Goal: Information Seeking & Learning: Understand process/instructions

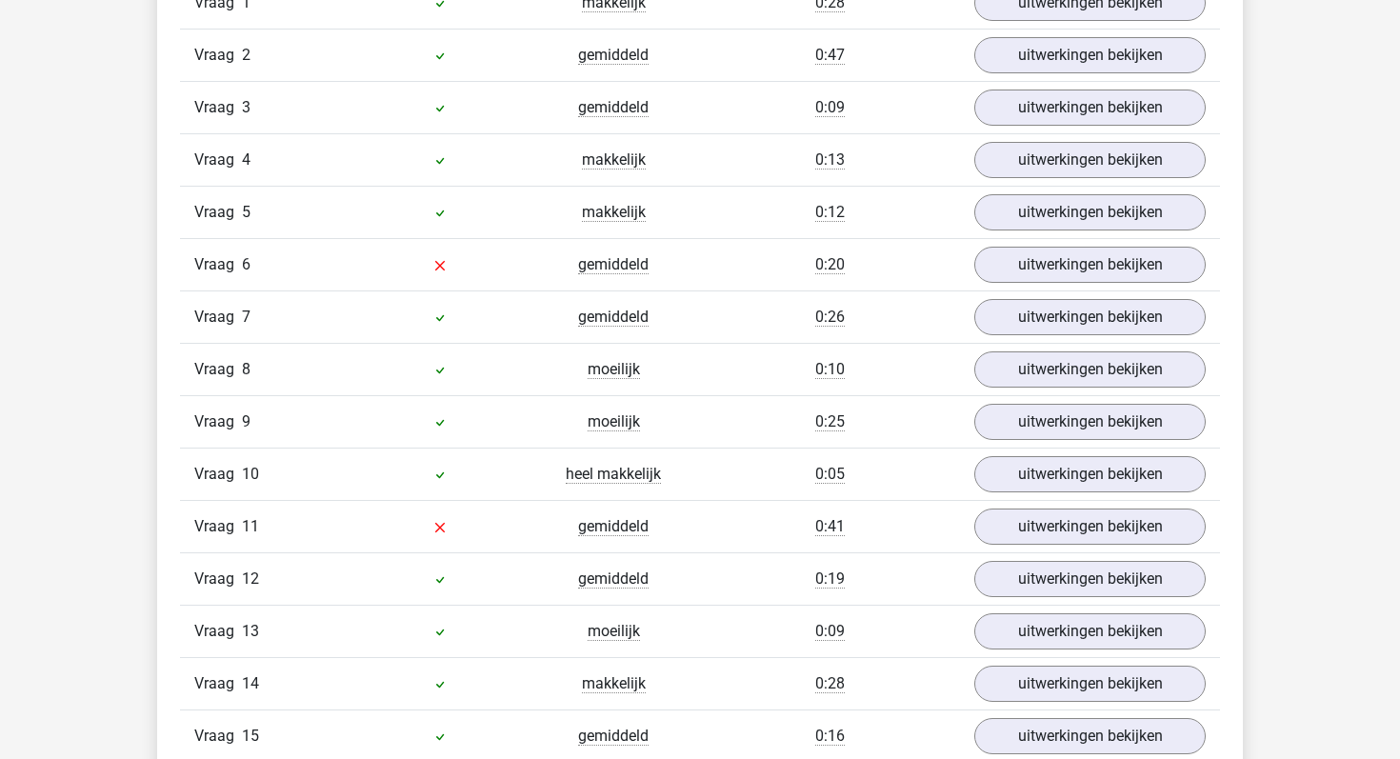
scroll to position [1765, 0]
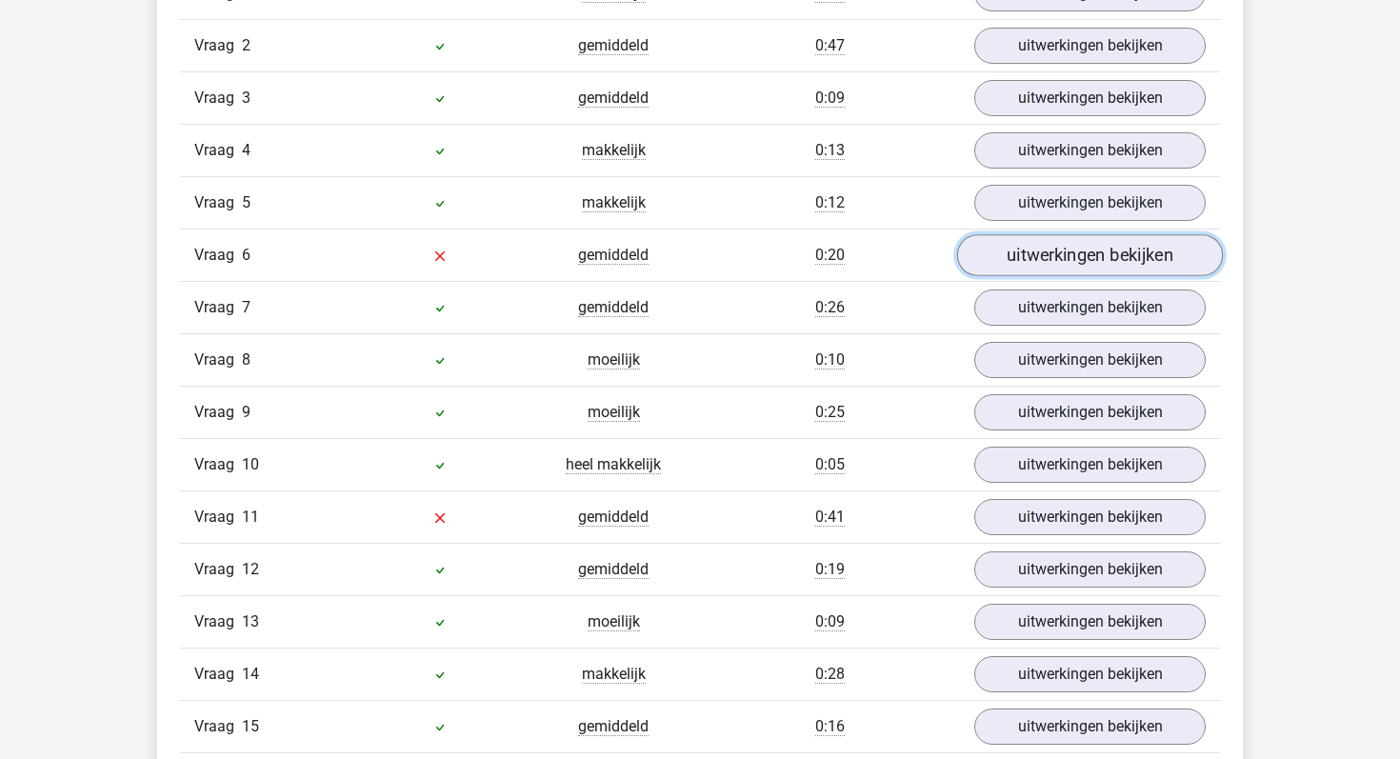
click at [989, 260] on link "uitwerkingen bekijken" at bounding box center [1090, 255] width 266 height 42
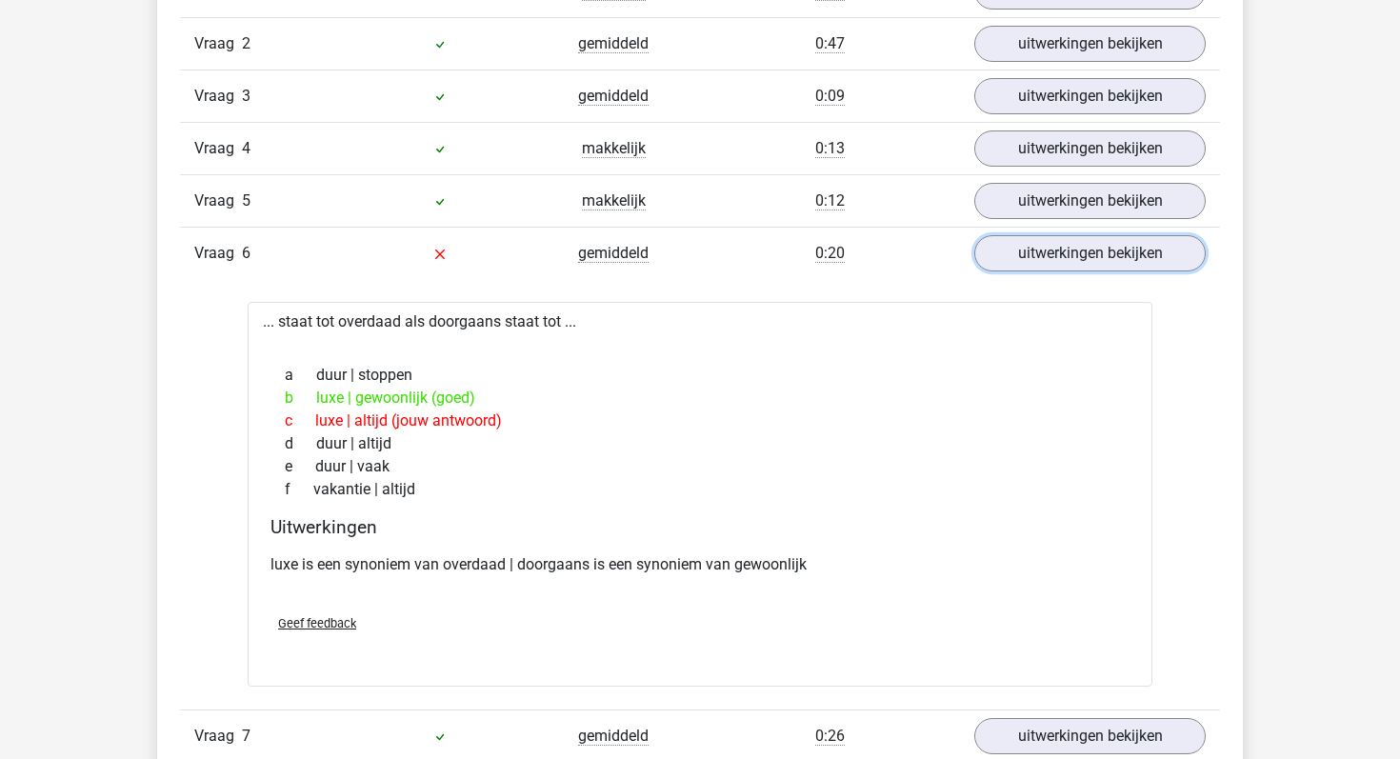
scroll to position [1768, 0]
click at [1051, 259] on link "uitwerkingen bekijken" at bounding box center [1090, 252] width 266 height 42
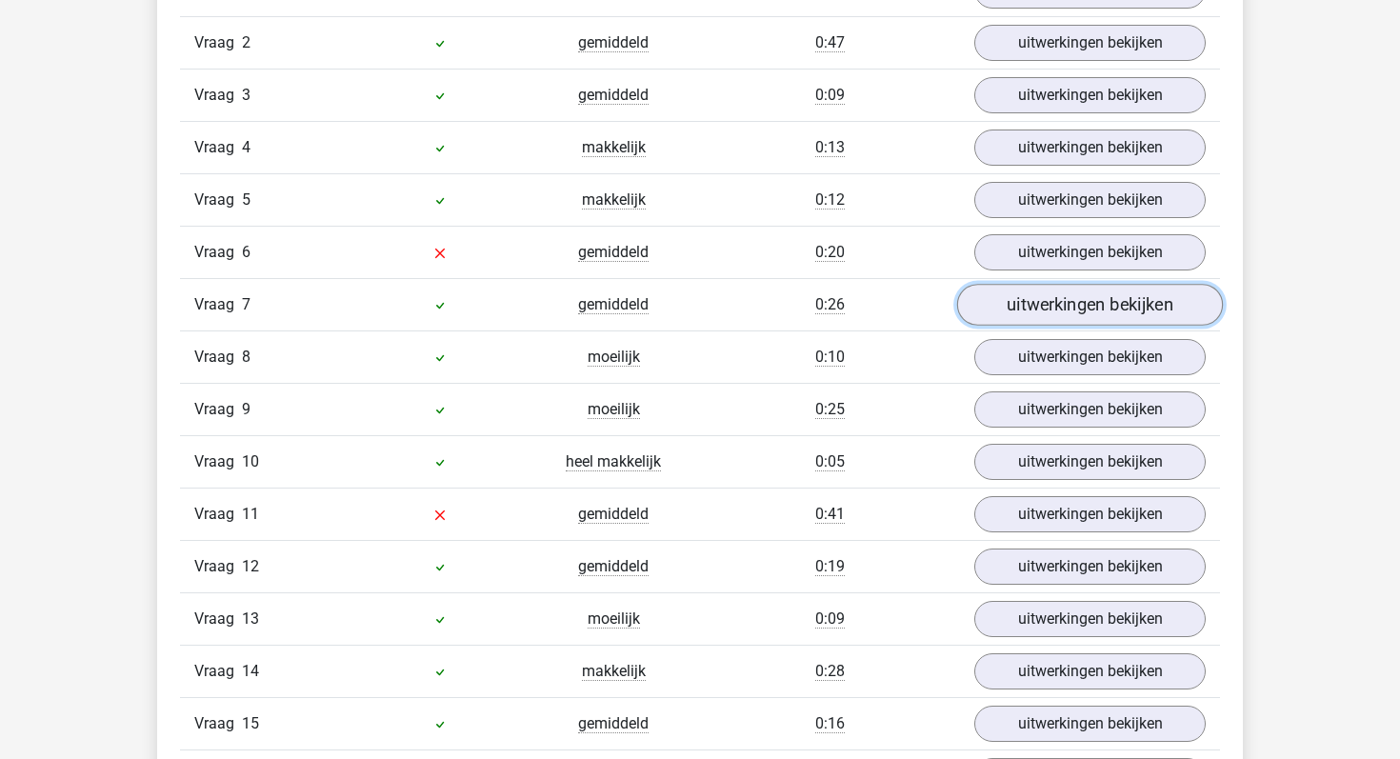
click at [991, 299] on link "uitwerkingen bekijken" at bounding box center [1090, 305] width 266 height 42
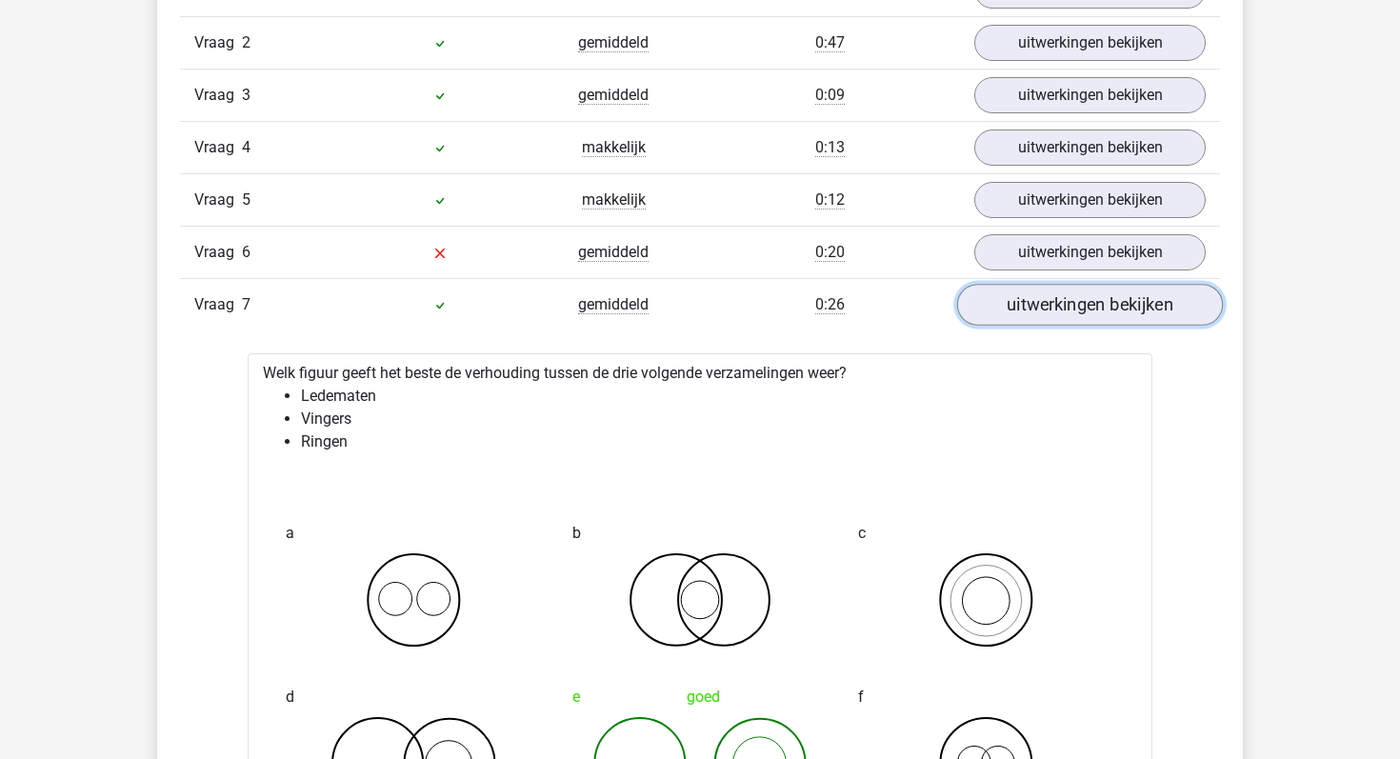
click at [991, 299] on link "uitwerkingen bekijken" at bounding box center [1090, 305] width 266 height 42
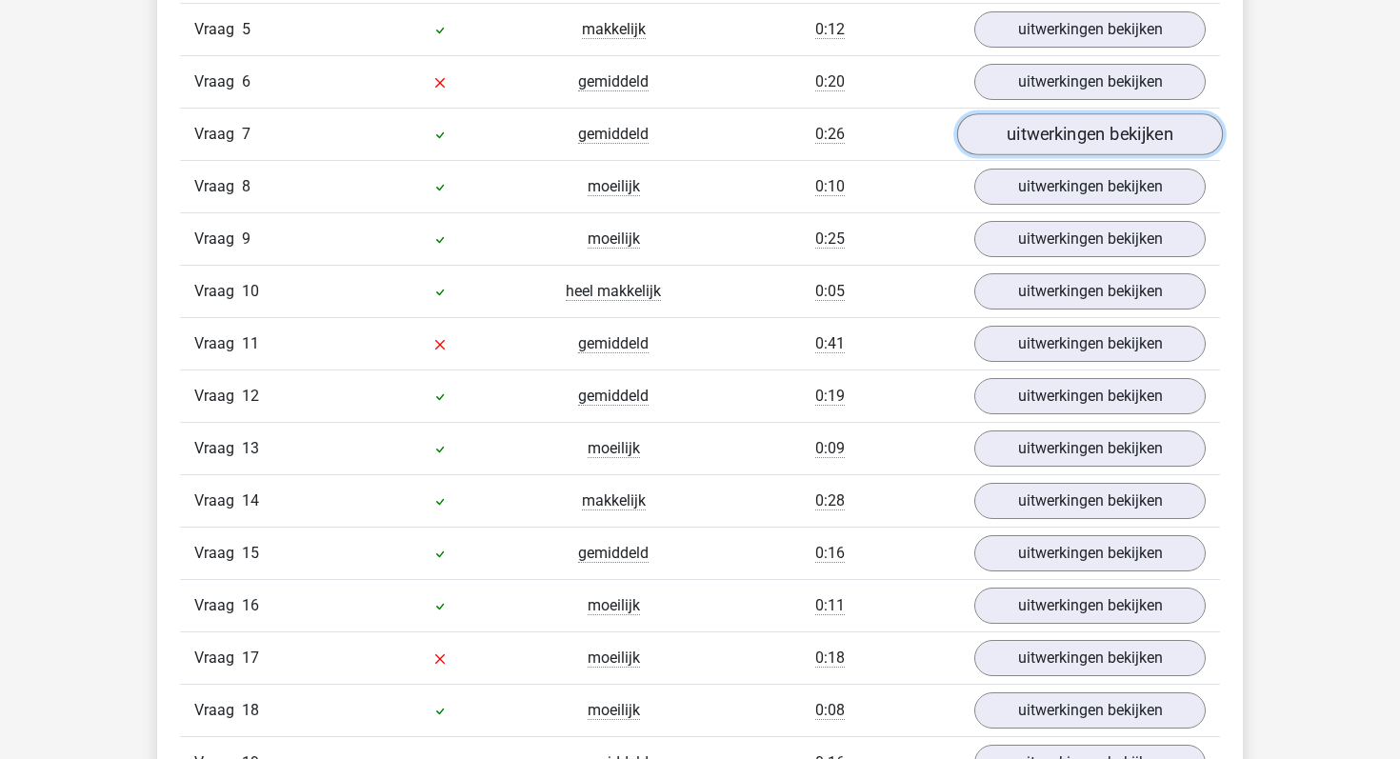
scroll to position [1952, 0]
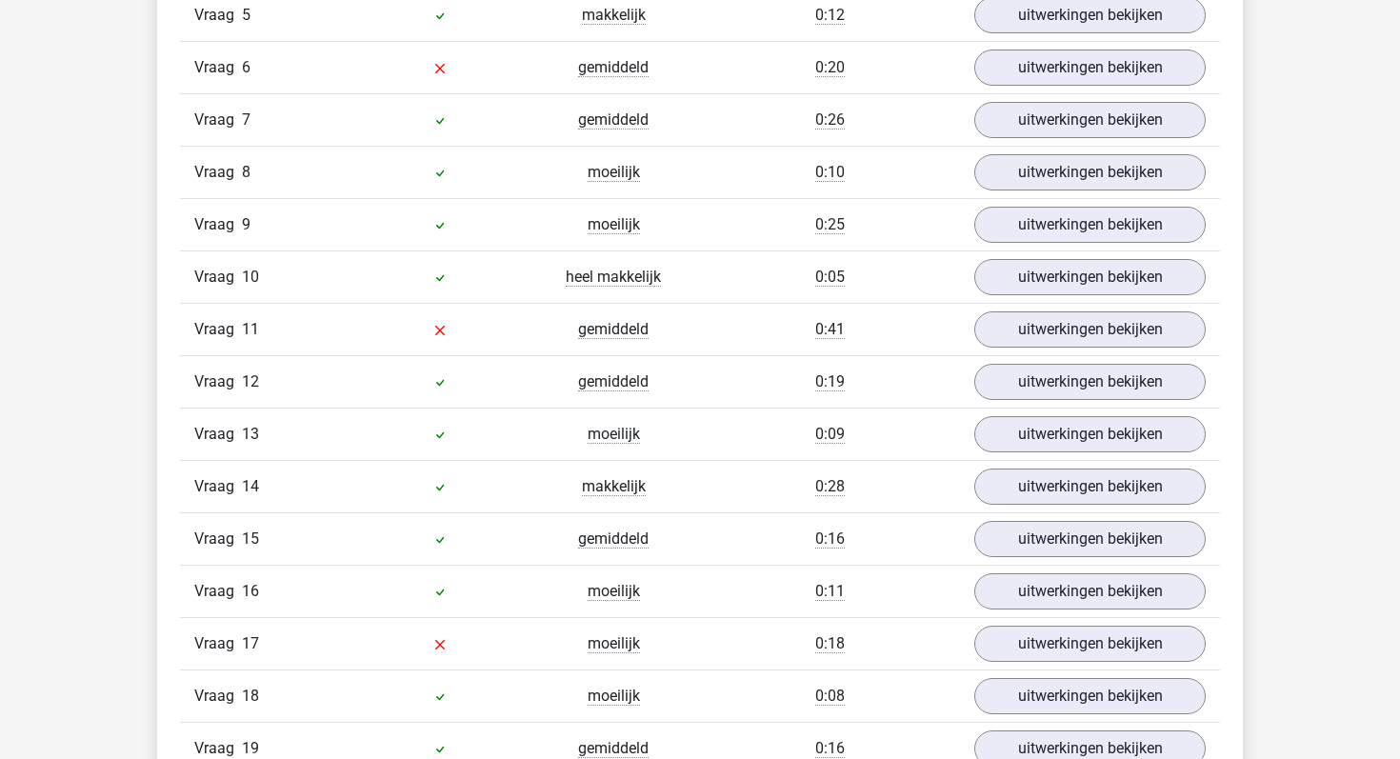
click at [1011, 310] on div "Vraag 11 gemiddeld 0:41 uitwerkingen bekijken" at bounding box center [700, 329] width 1040 height 52
click at [1013, 319] on link "uitwerkingen bekijken" at bounding box center [1090, 330] width 266 height 42
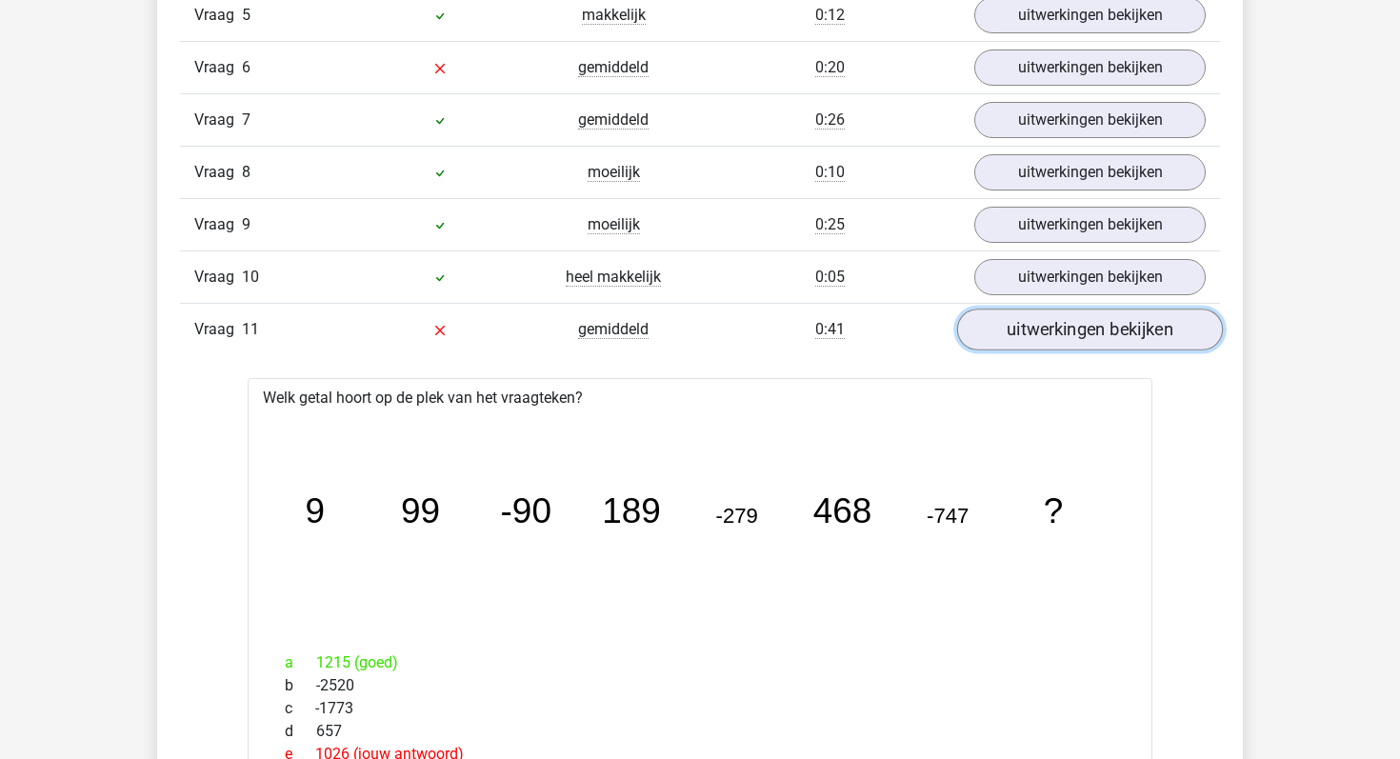
click at [1013, 319] on link "uitwerkingen bekijken" at bounding box center [1090, 330] width 266 height 42
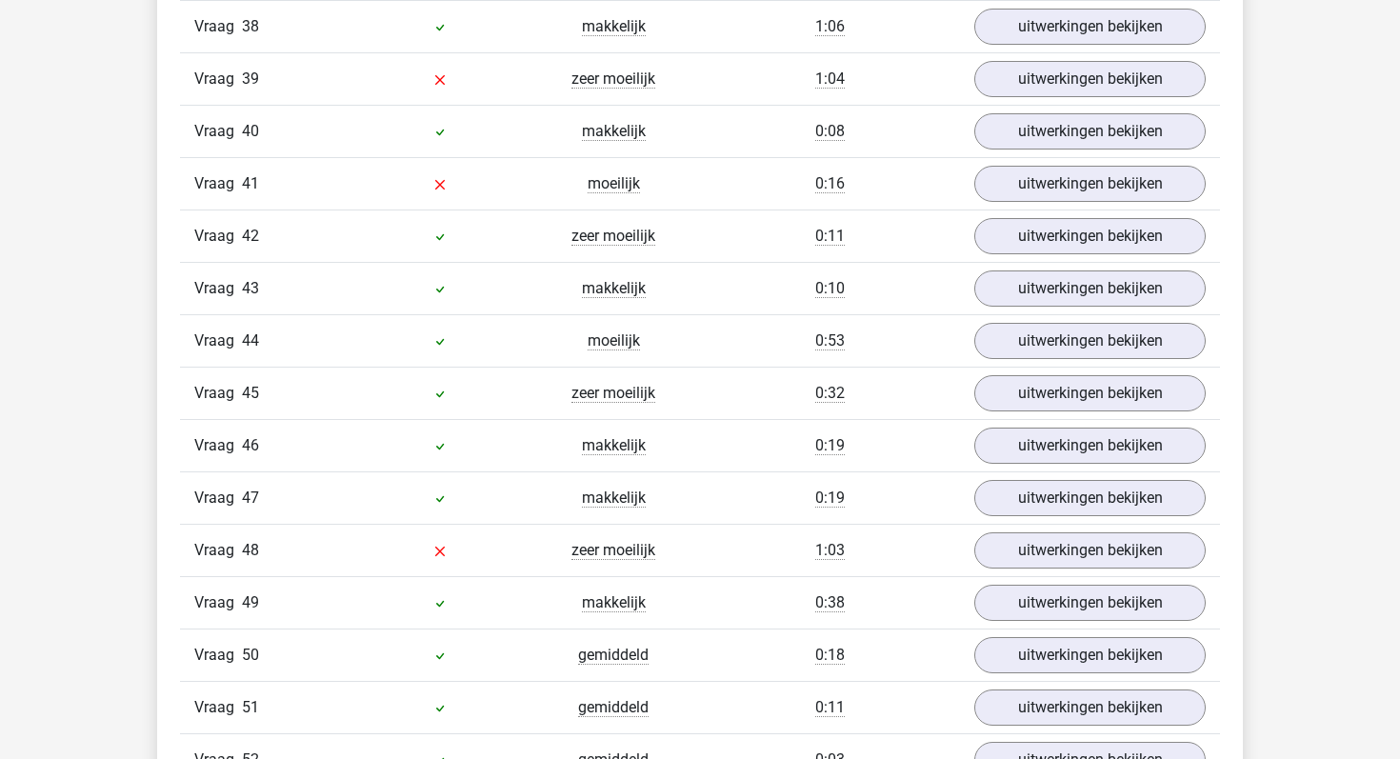
scroll to position [3666, 0]
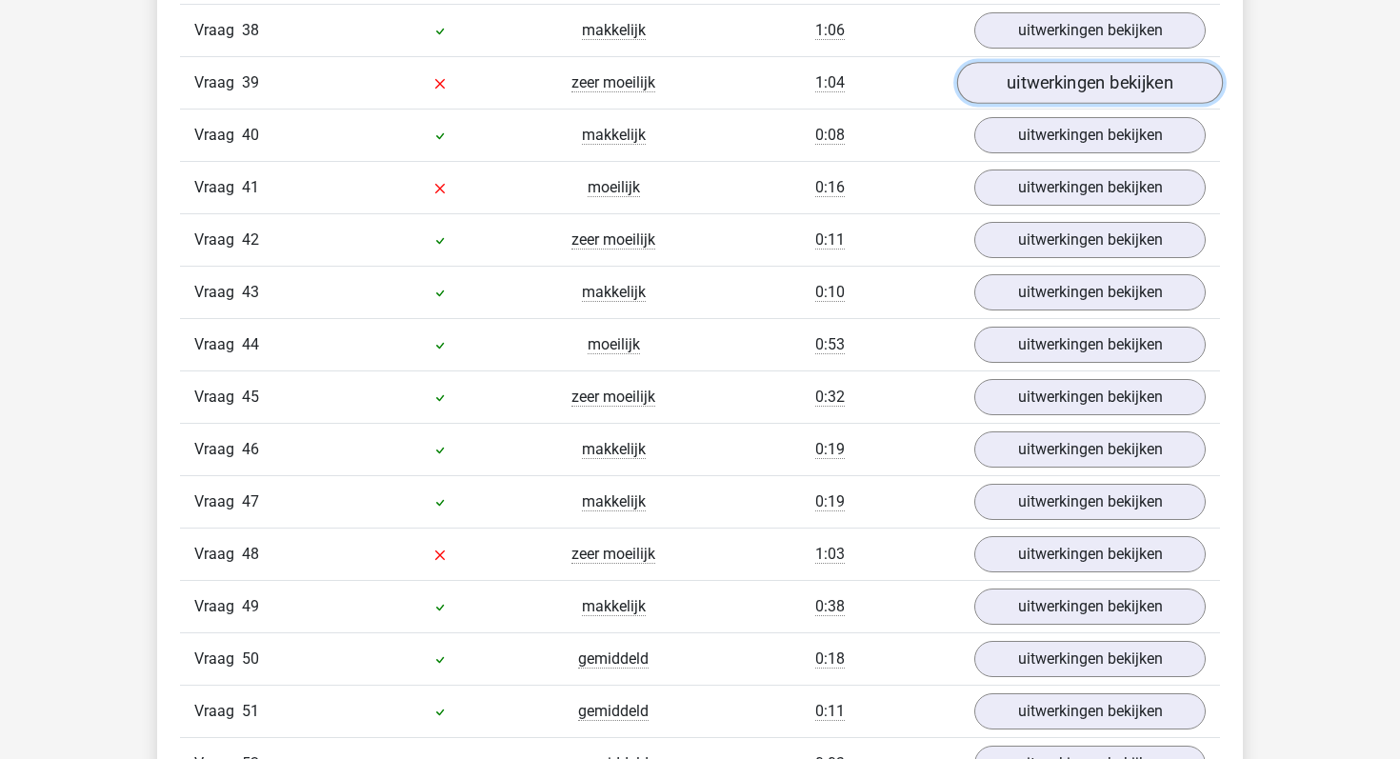
click at [1050, 95] on link "uitwerkingen bekijken" at bounding box center [1090, 83] width 266 height 42
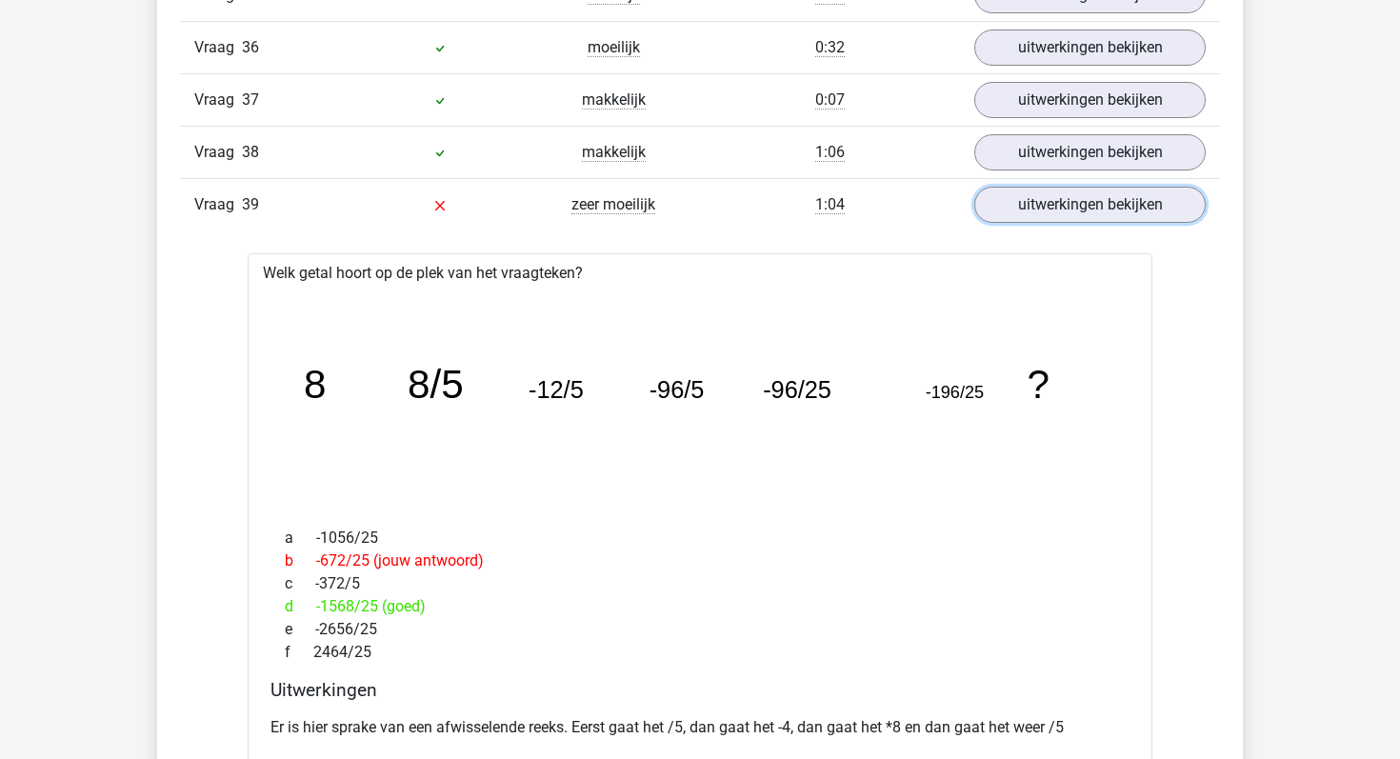
scroll to position [3412, 0]
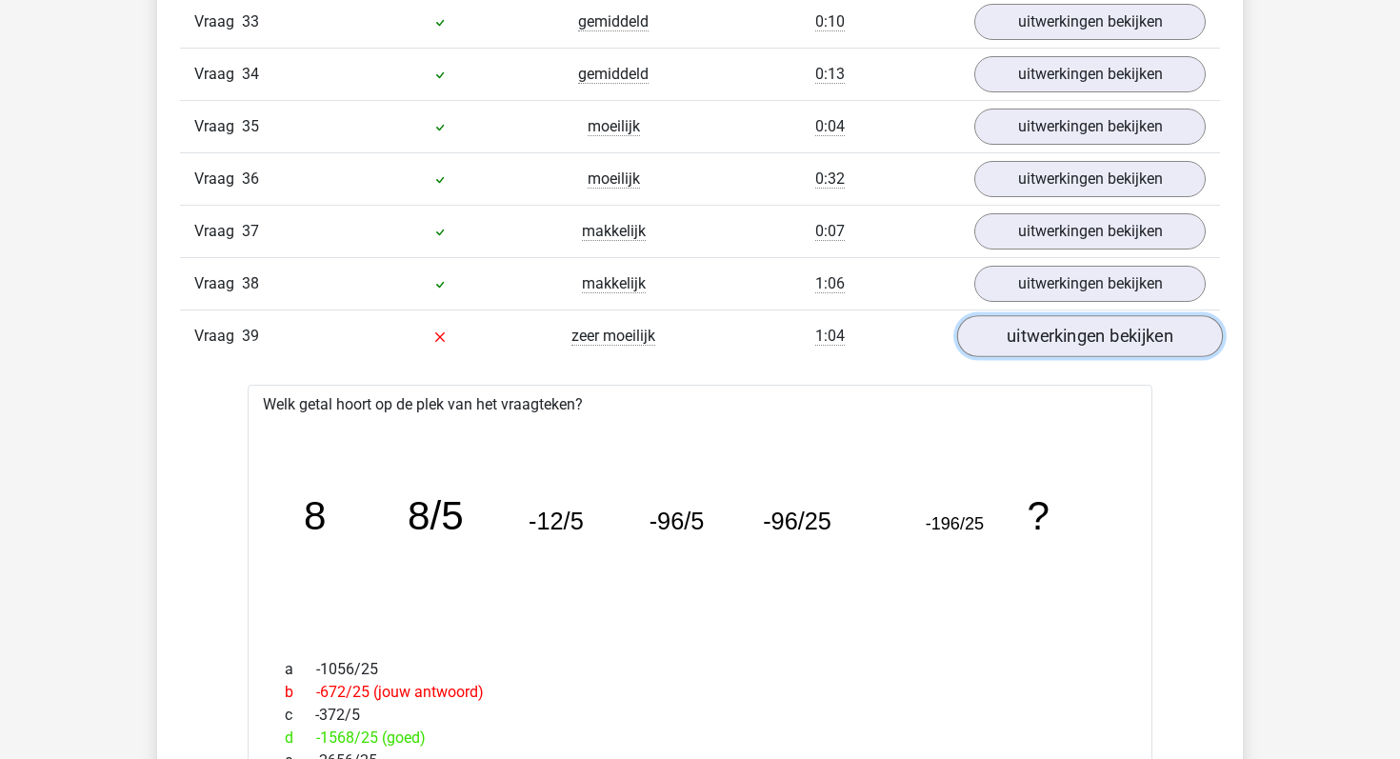
click at [1008, 330] on link "uitwerkingen bekijken" at bounding box center [1090, 336] width 266 height 42
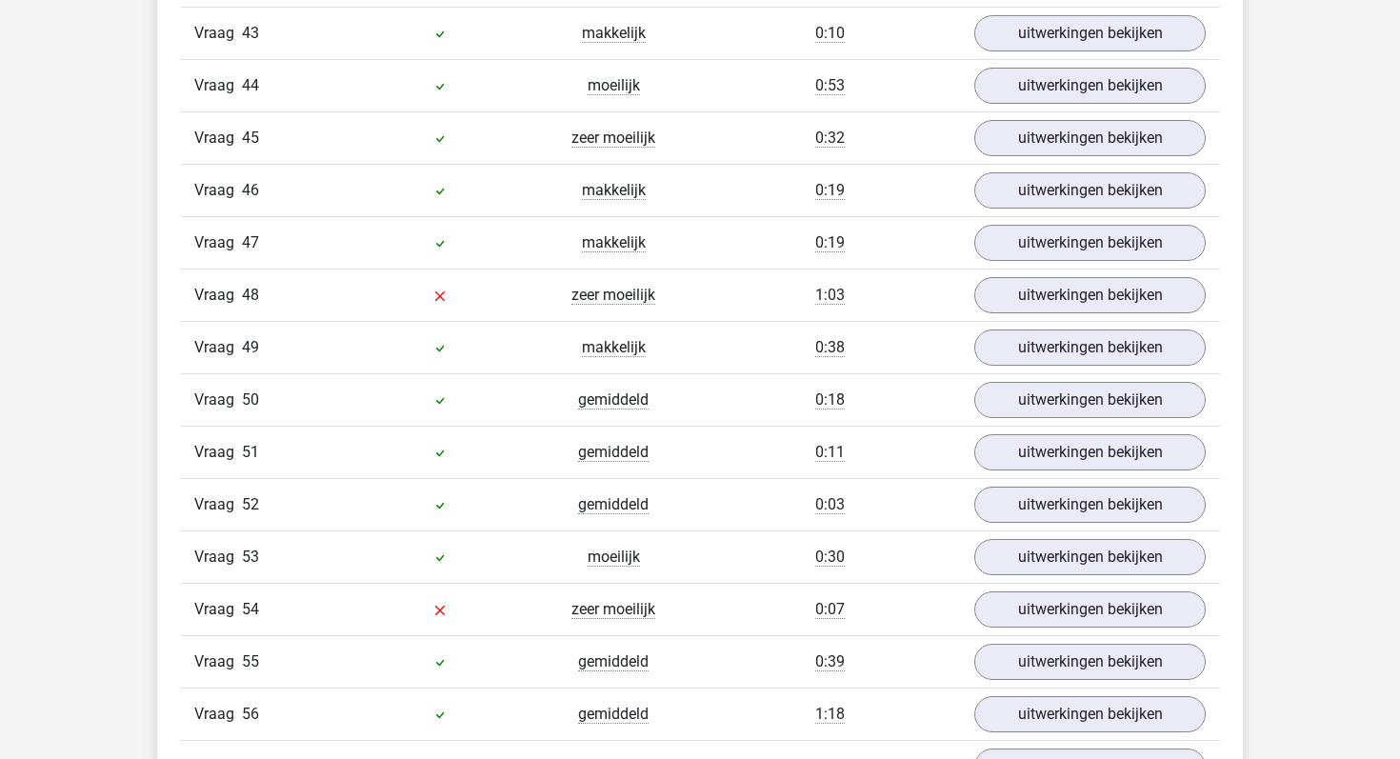
scroll to position [3949, 0]
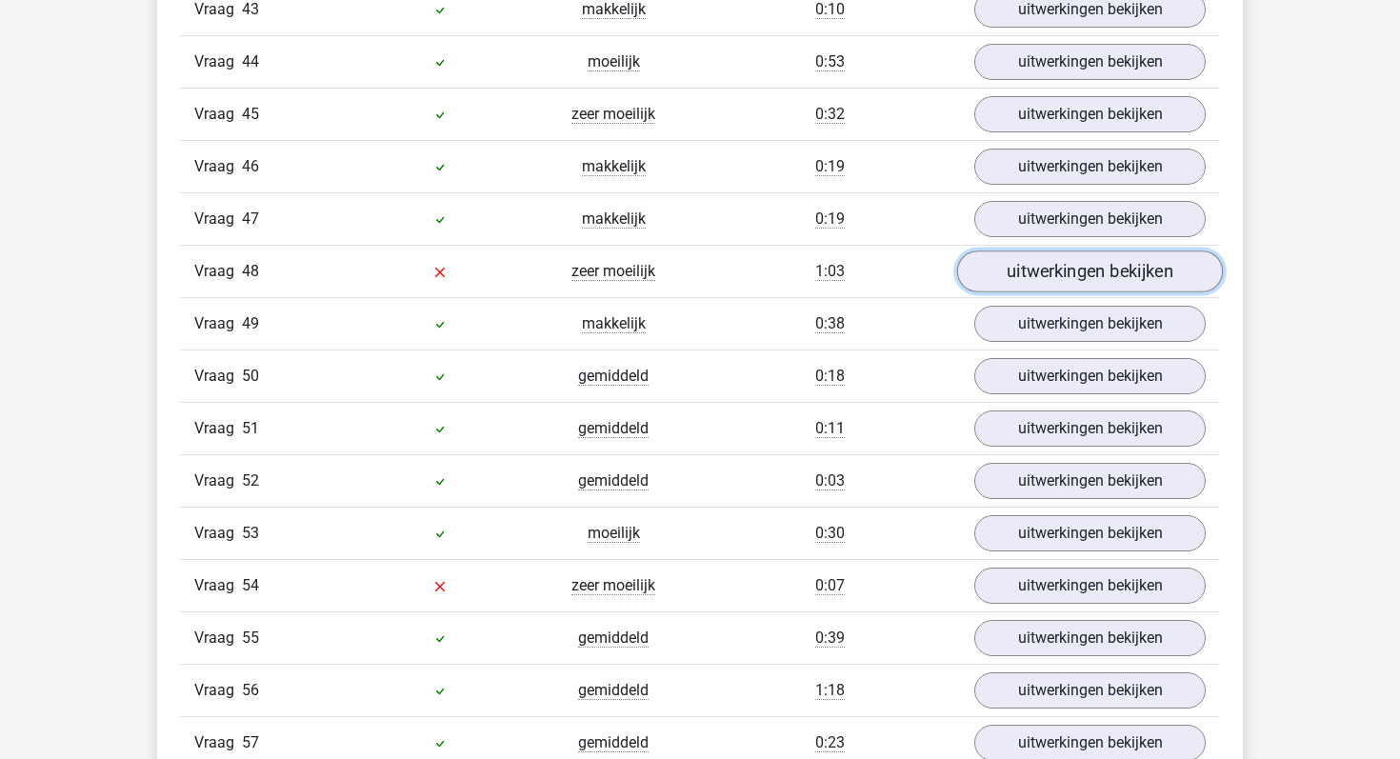
click at [1077, 259] on link "uitwerkingen bekijken" at bounding box center [1090, 271] width 266 height 42
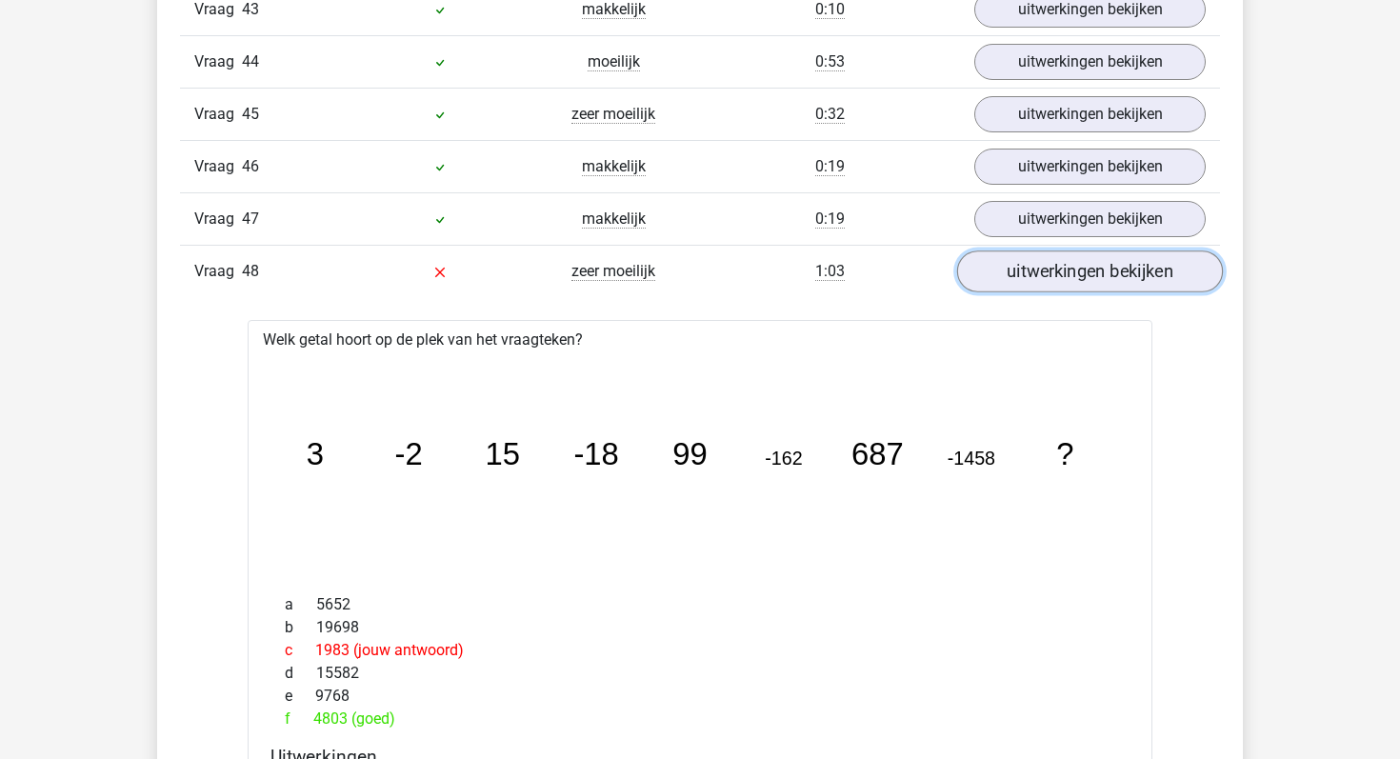
click at [1076, 264] on link "uitwerkingen bekijken" at bounding box center [1090, 271] width 266 height 42
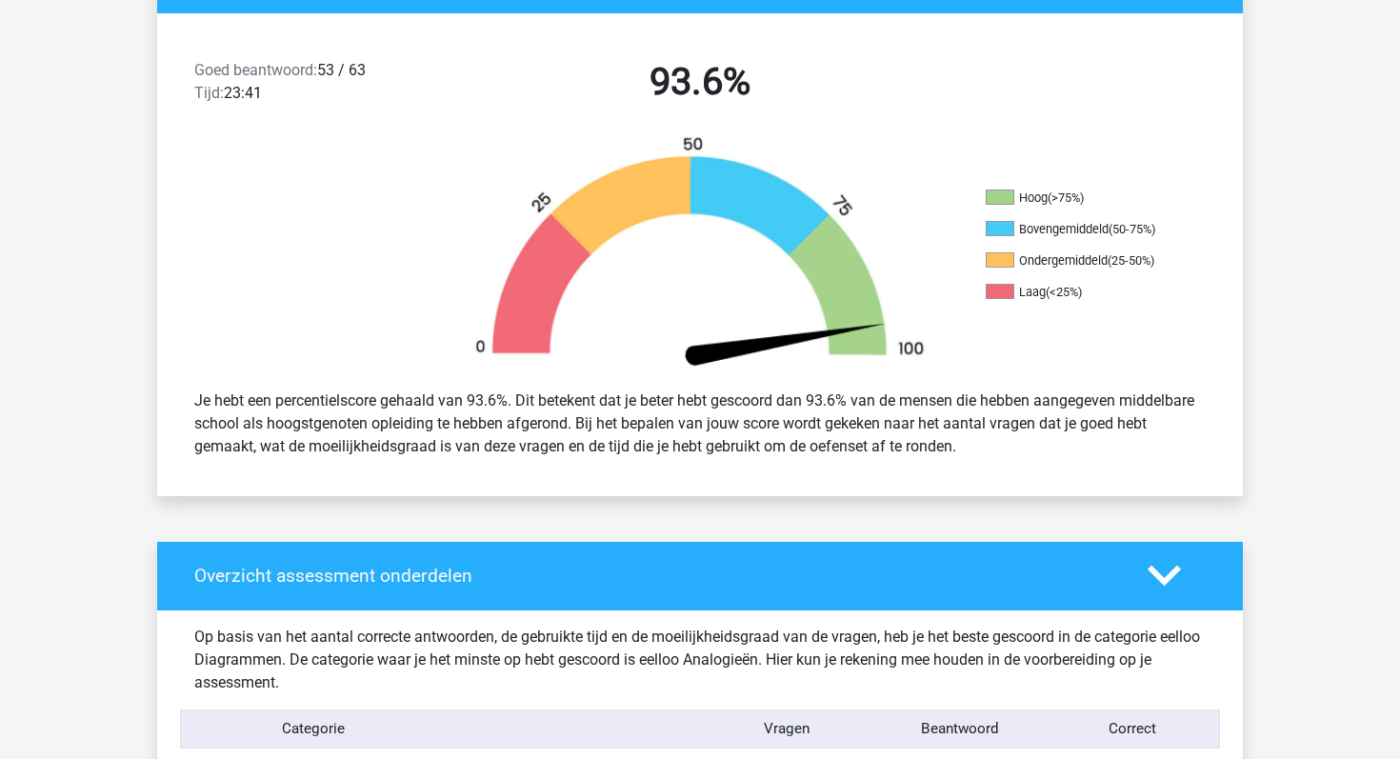
scroll to position [0, 0]
